Goal: Find specific page/section: Find specific page/section

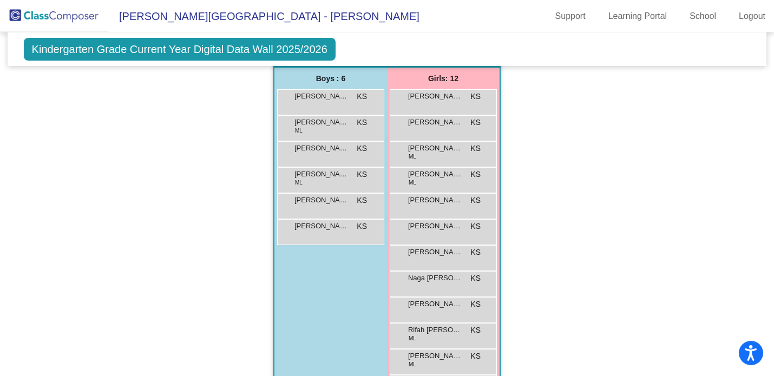
scroll to position [616, 0]
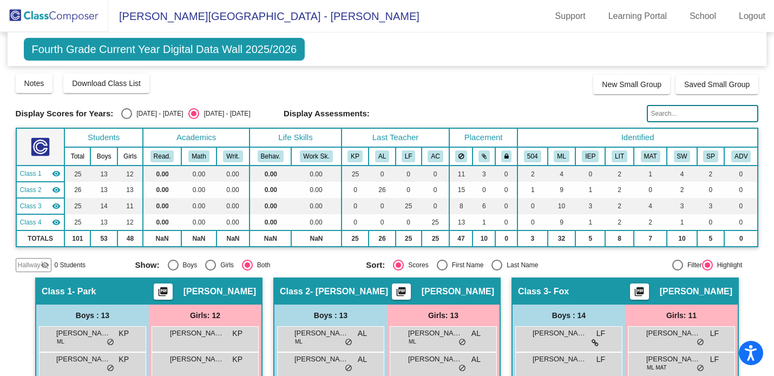
click at [71, 15] on img at bounding box center [54, 16] width 108 height 32
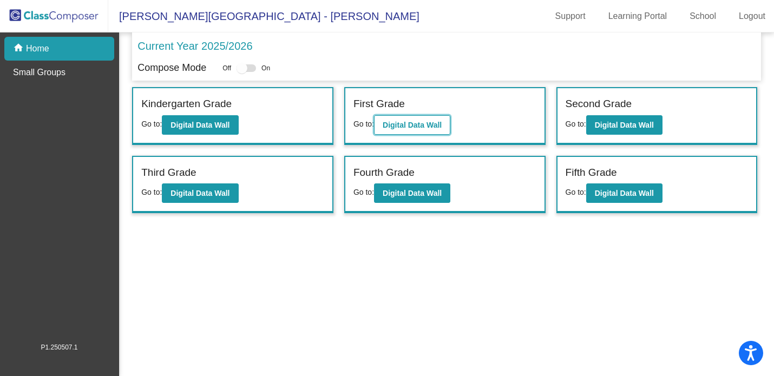
click at [407, 131] on button "Digital Data Wall" at bounding box center [412, 124] width 76 height 19
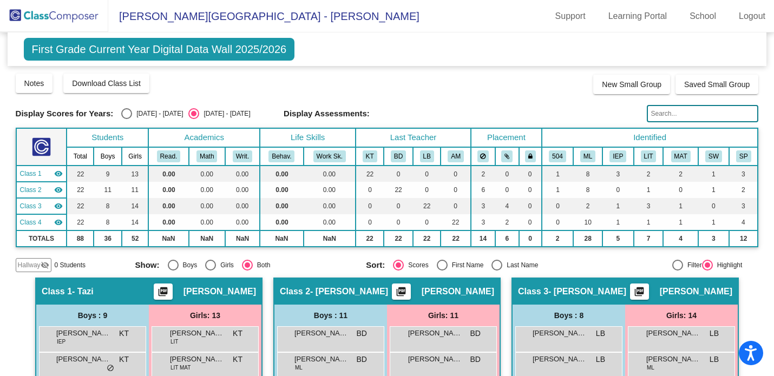
click at [81, 23] on img at bounding box center [54, 16] width 108 height 32
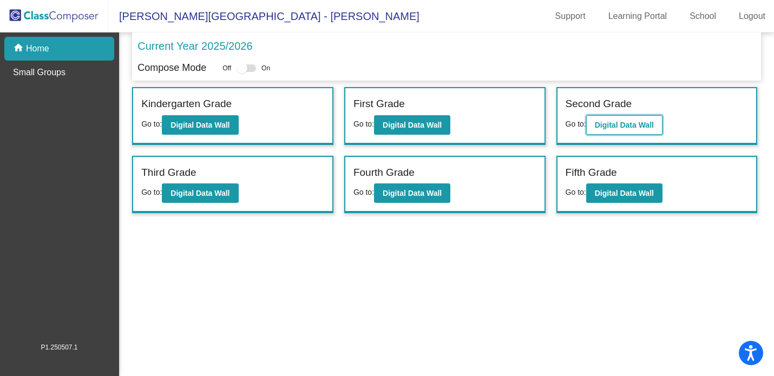
click at [606, 130] on button "Digital Data Wall" at bounding box center [625, 124] width 76 height 19
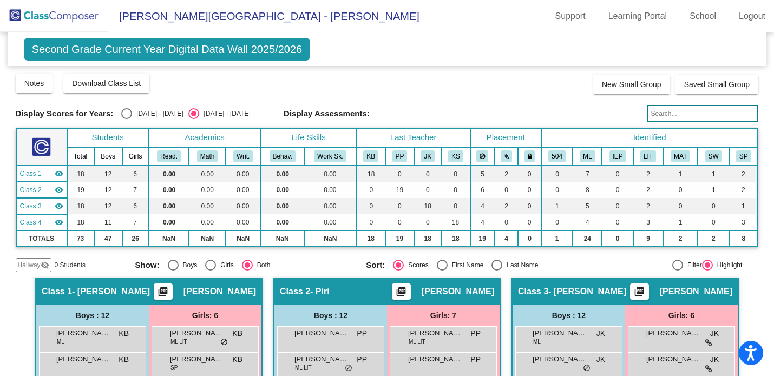
click at [71, 15] on img at bounding box center [54, 16] width 108 height 32
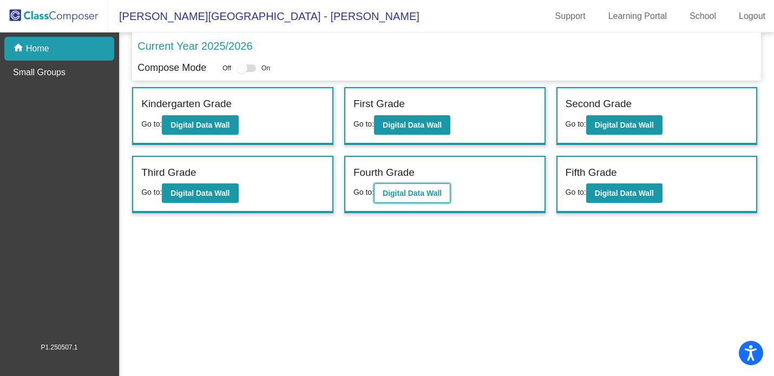
click at [405, 187] on button "Digital Data Wall" at bounding box center [412, 193] width 76 height 19
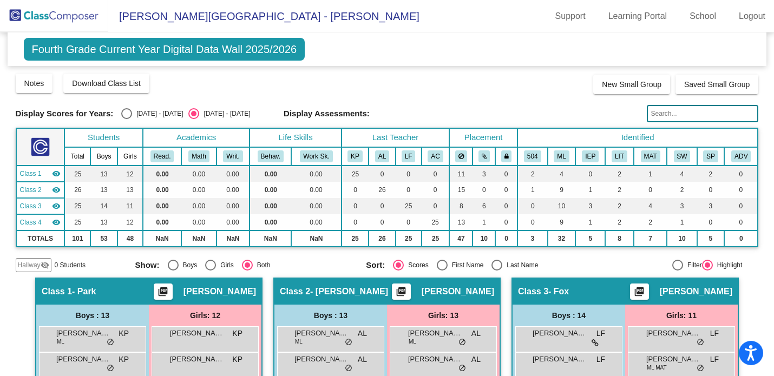
click at [77, 14] on img at bounding box center [54, 16] width 108 height 32
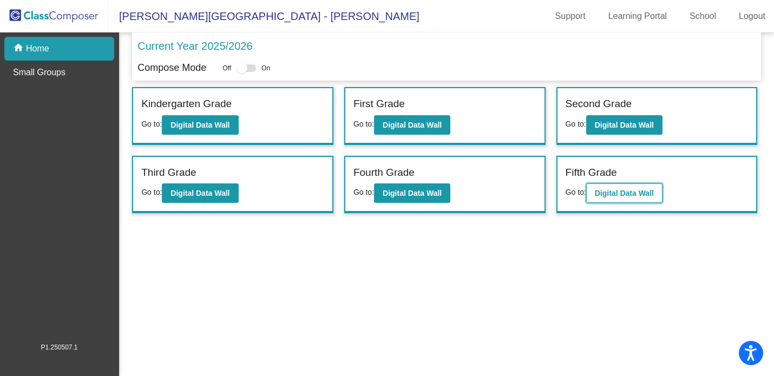
click at [603, 200] on button "Digital Data Wall" at bounding box center [625, 193] width 76 height 19
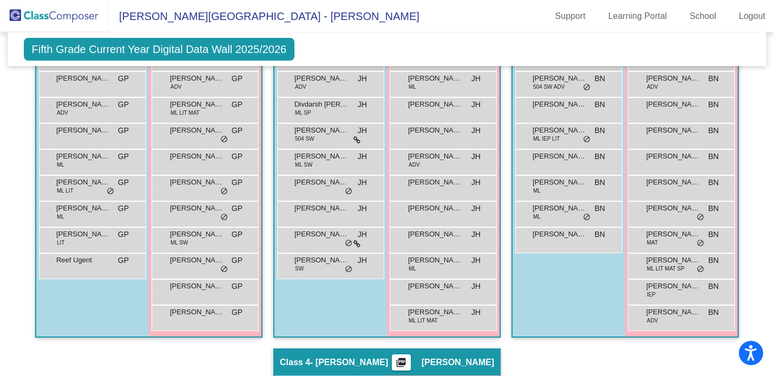
scroll to position [311, 0]
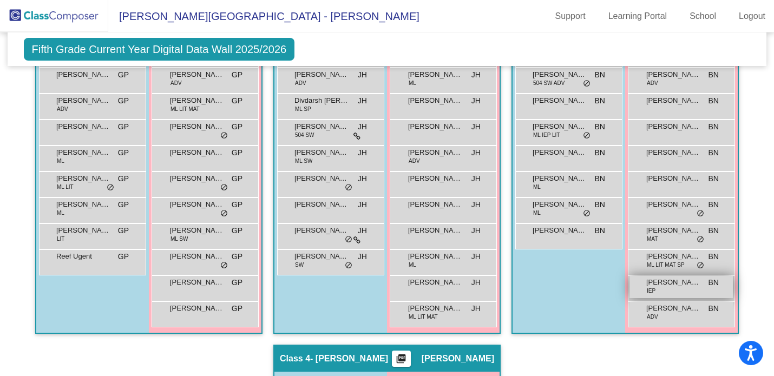
click at [685, 288] on div "[PERSON_NAME] IEP BN lock do_not_disturb_alt" at bounding box center [681, 287] width 103 height 22
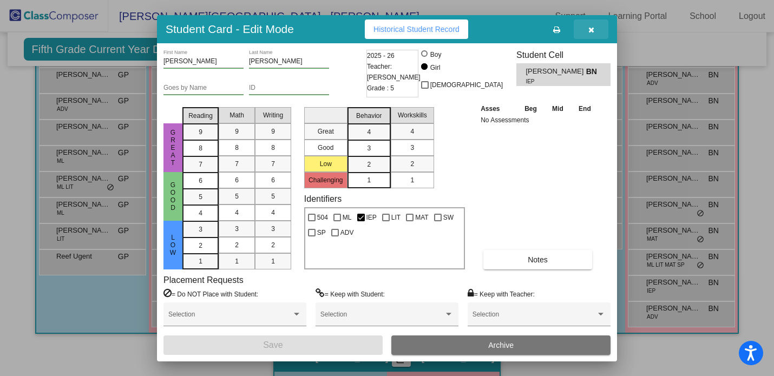
click at [596, 30] on button "button" at bounding box center [591, 28] width 35 height 19
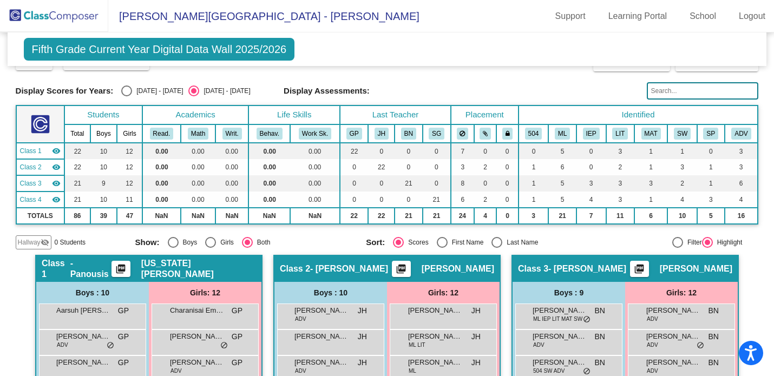
scroll to position [0, 0]
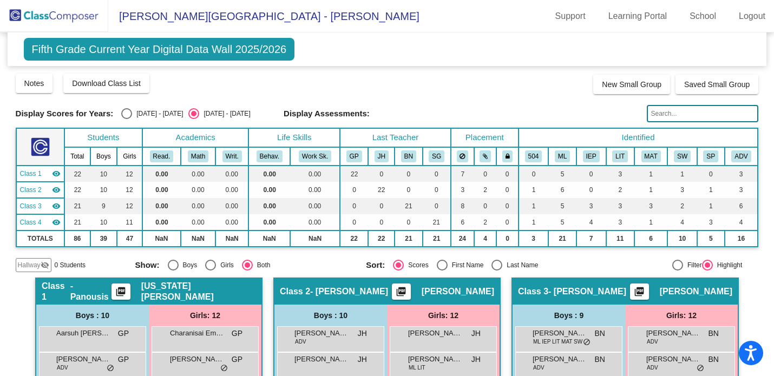
click at [97, 6] on img at bounding box center [54, 16] width 108 height 32
